Goal: Task Accomplishment & Management: Complete application form

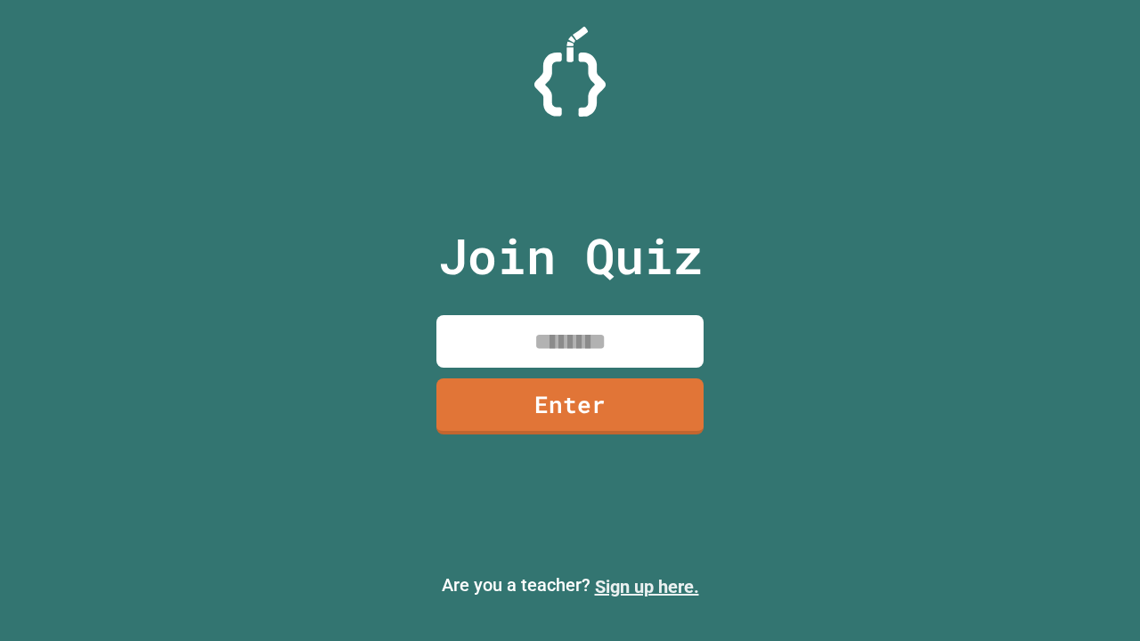
click at [646, 587] on link "Sign up here." at bounding box center [647, 586] width 104 height 21
